Goal: Communication & Community: Answer question/provide support

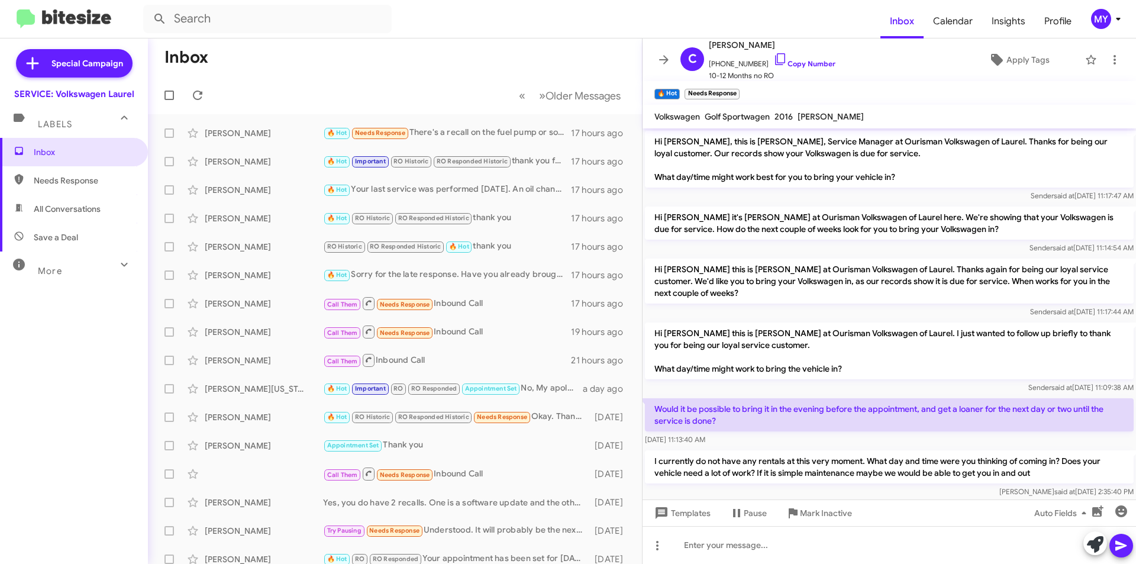
scroll to position [38, 0]
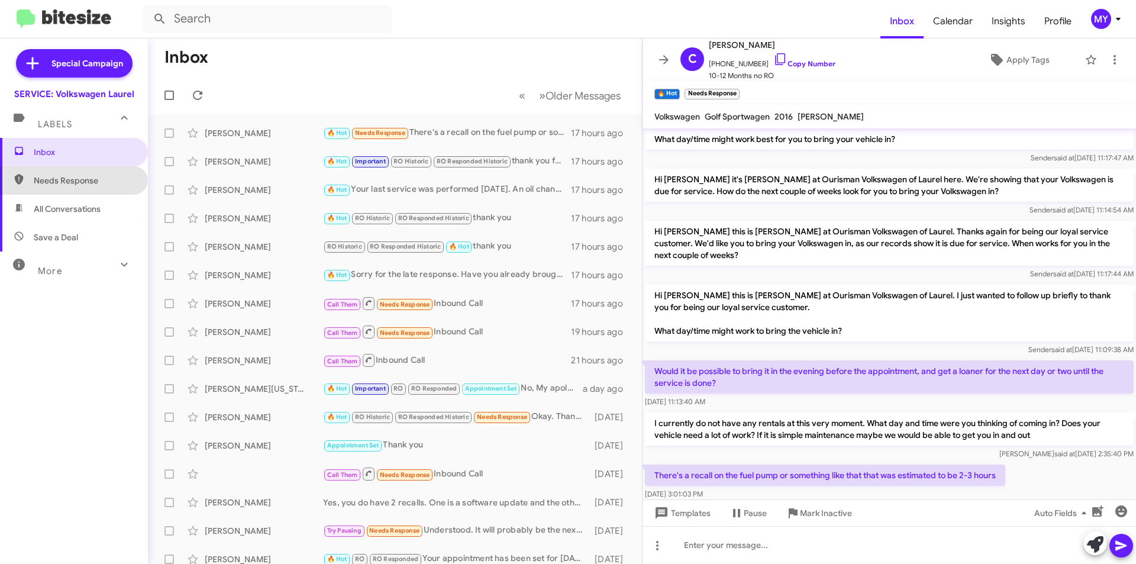
click at [95, 180] on span "Needs Response" at bounding box center [84, 181] width 101 height 12
type input "in:needs-response"
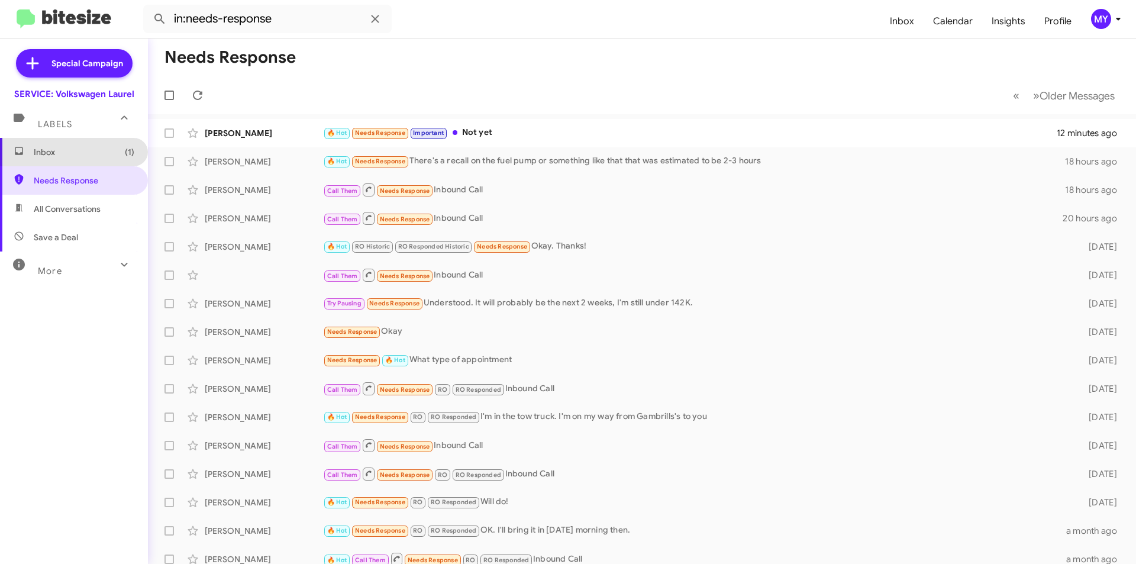
click at [78, 152] on span "Inbox (1)" at bounding box center [84, 152] width 101 height 12
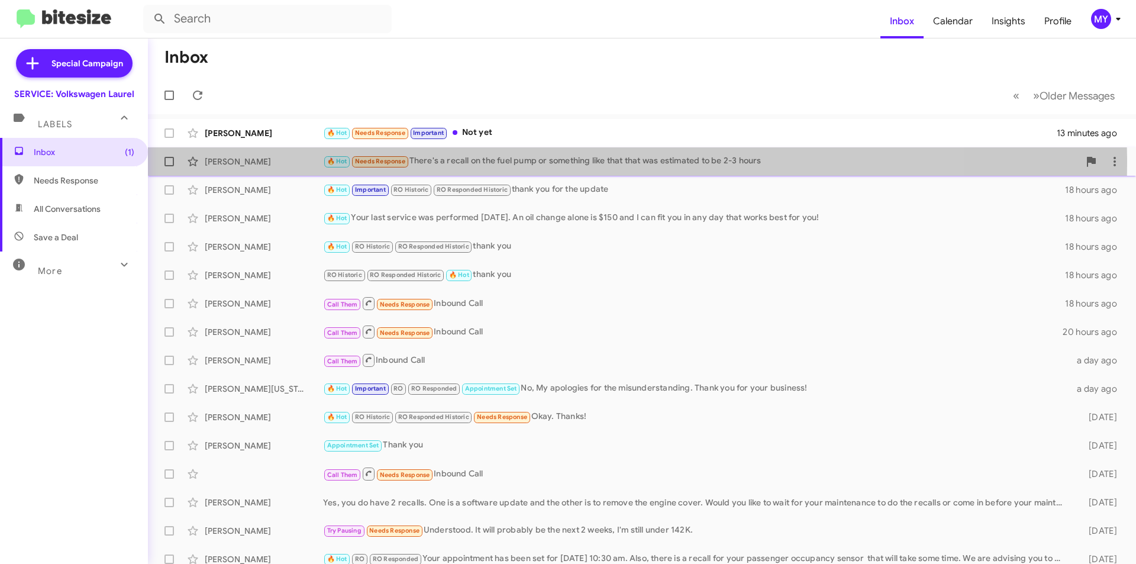
click at [519, 163] on div "🔥 Hot Needs Response There's a recall on the fuel pump or something like that t…" at bounding box center [701, 161] width 756 height 14
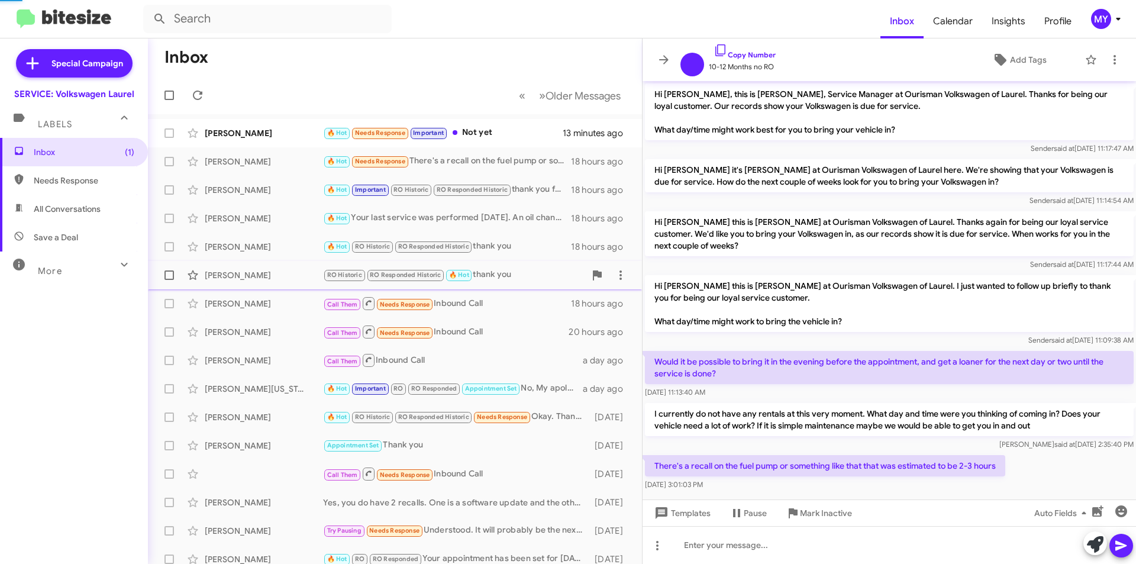
scroll to position [14, 0]
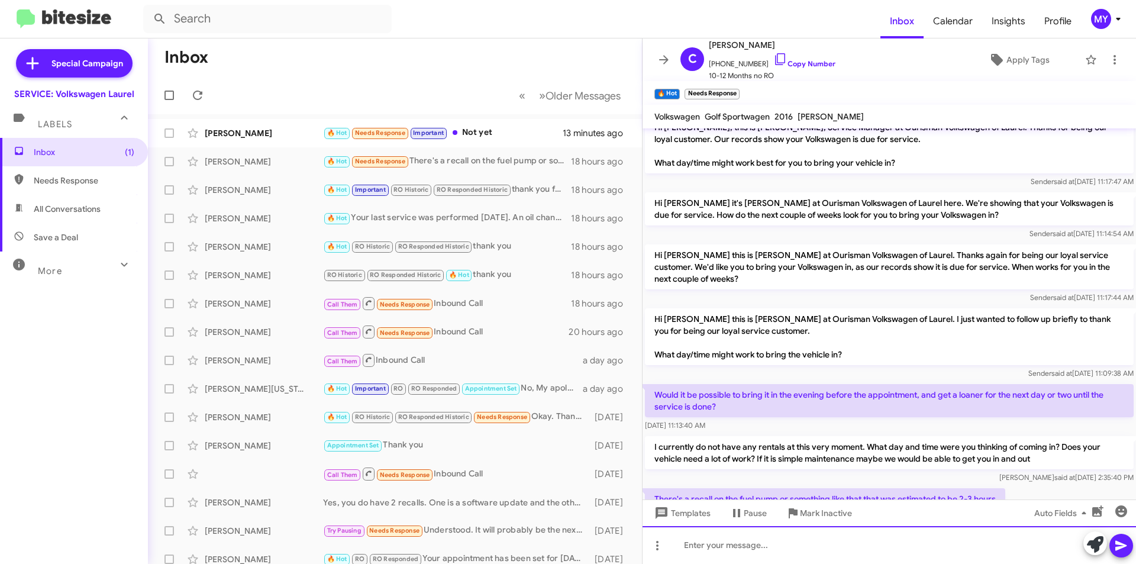
click at [698, 547] on div at bounding box center [889, 545] width 493 height 38
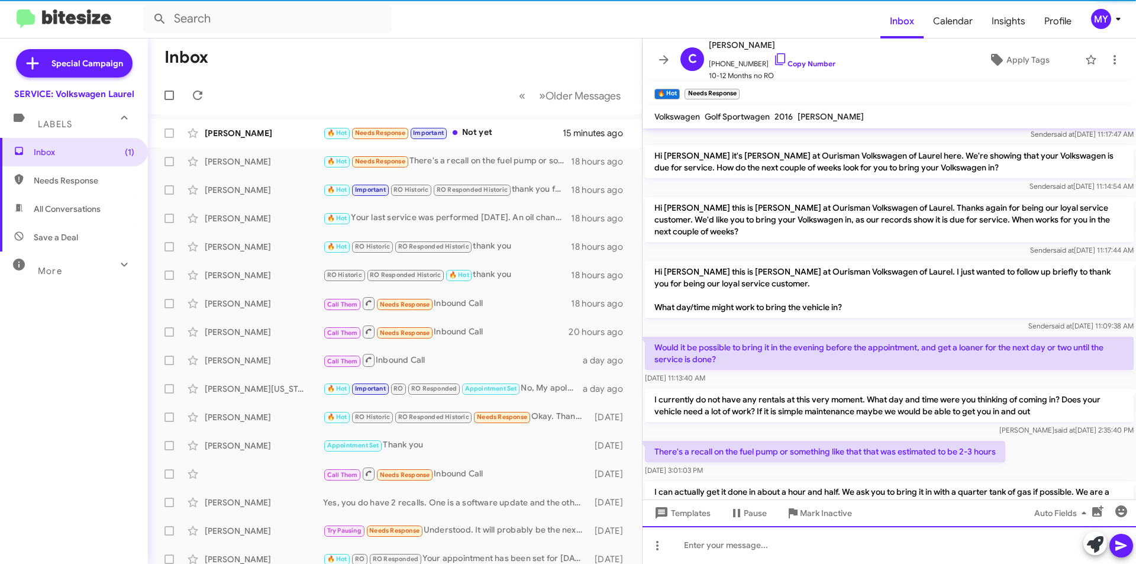
scroll to position [117, 0]
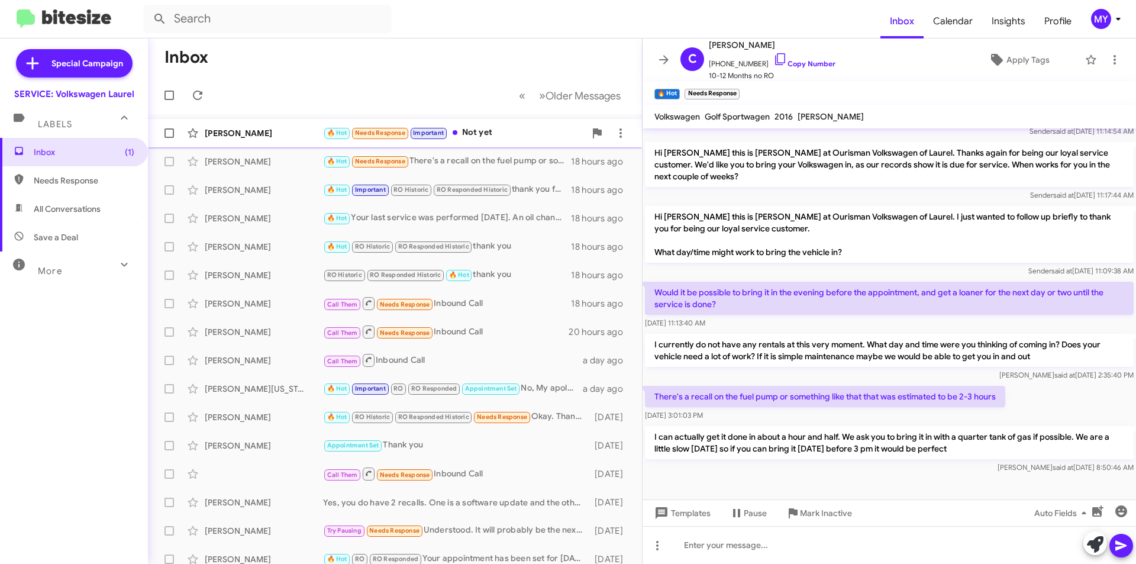
click at [476, 133] on div "🔥 Hot Needs Response Important Not yet" at bounding box center [454, 133] width 262 height 14
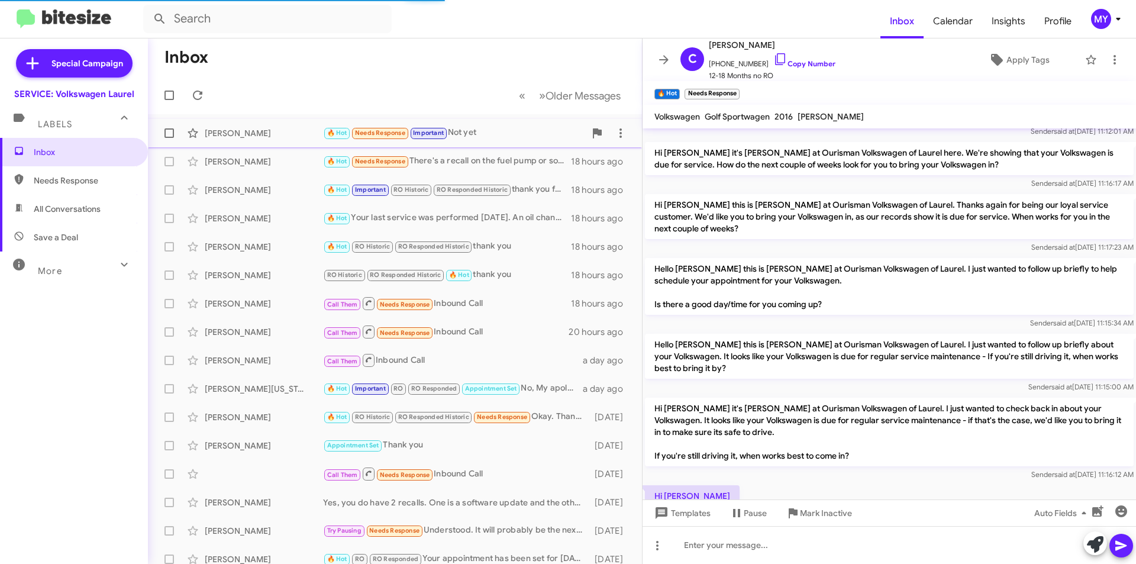
scroll to position [293, 0]
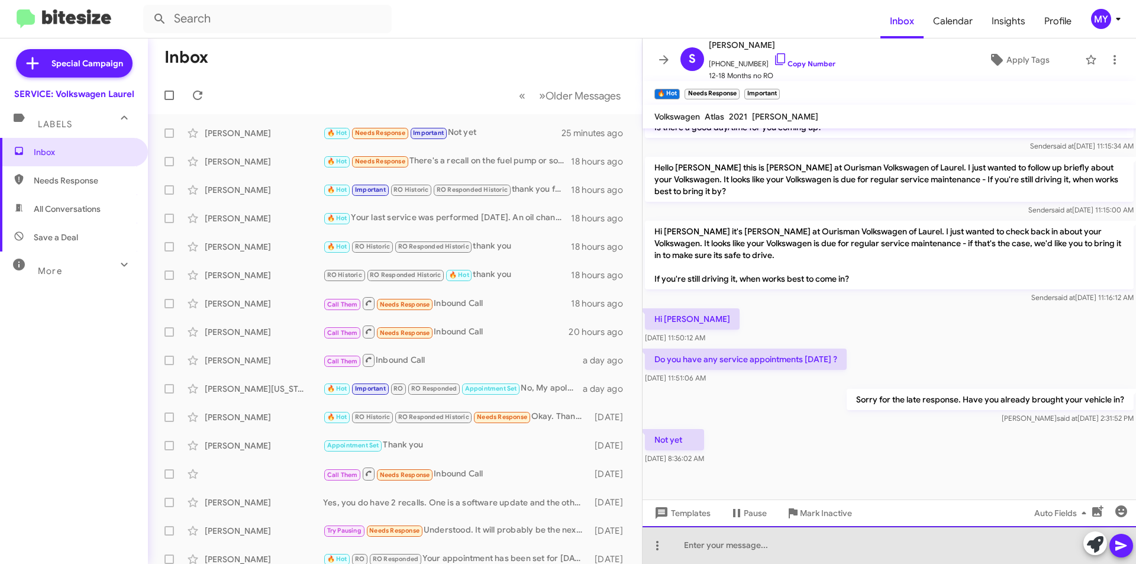
click at [727, 554] on div at bounding box center [889, 545] width 493 height 38
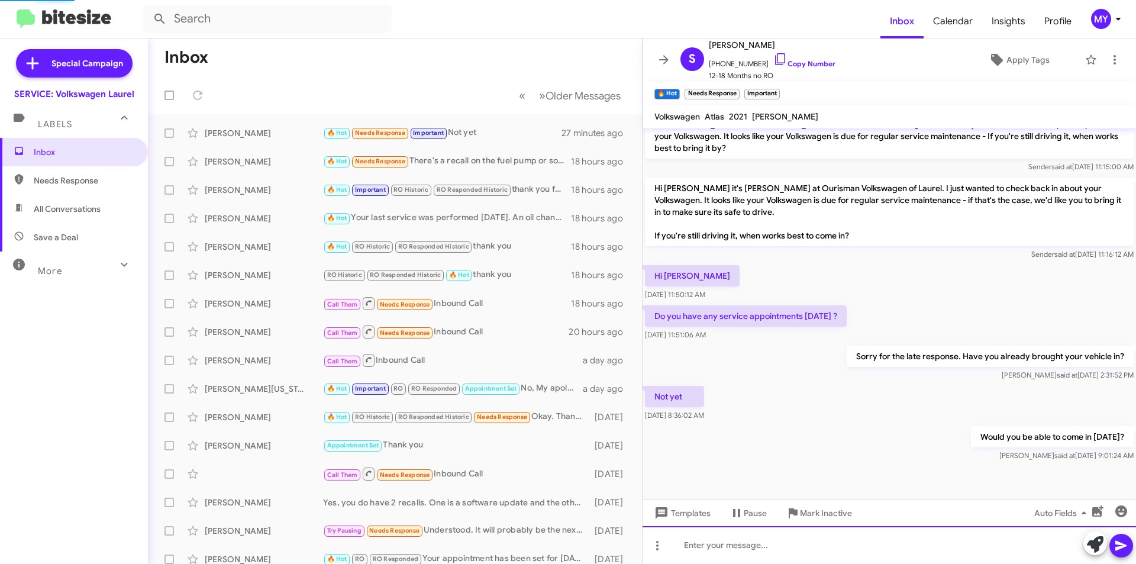
scroll to position [0, 0]
